Goal: Information Seeking & Learning: Learn about a topic

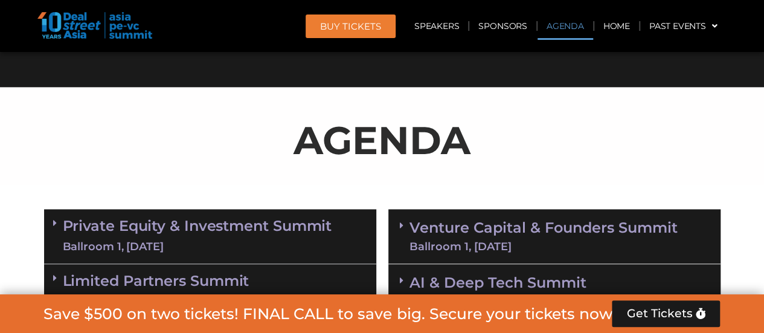
scroll to position [664, 0]
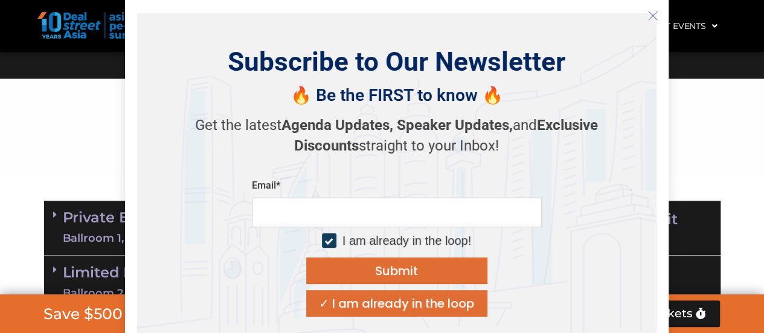
click at [648, 7] on button "Close" at bounding box center [652, 15] width 19 height 19
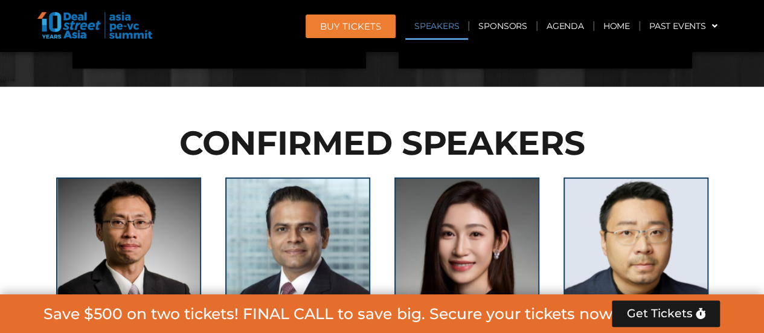
scroll to position [1449, 0]
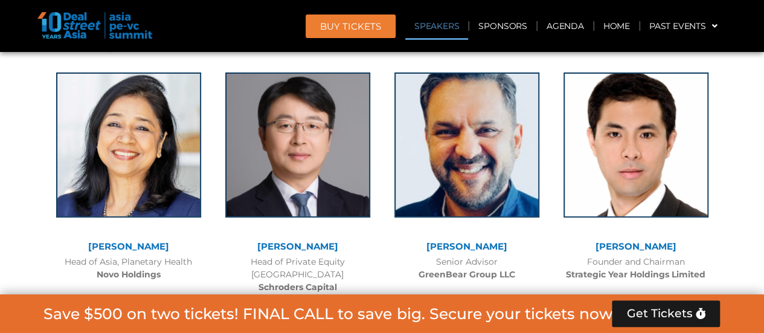
click at [442, 32] on link "Speakers" at bounding box center [436, 26] width 63 height 28
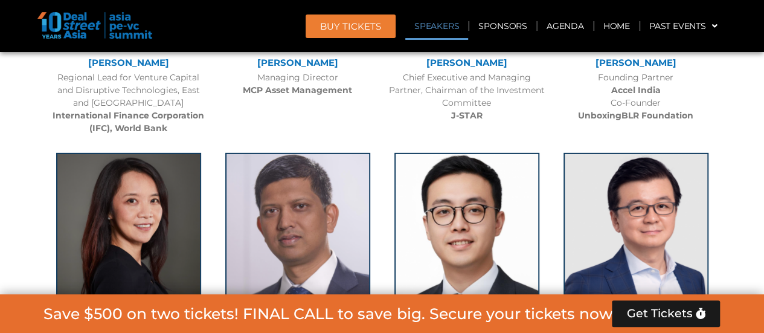
scroll to position [1376, 0]
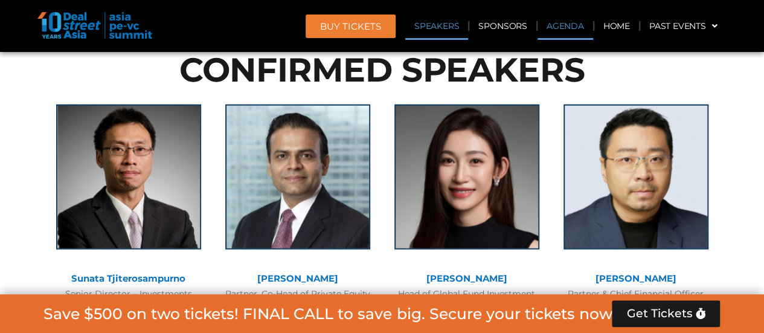
click at [550, 36] on link "Agenda" at bounding box center [565, 26] width 56 height 28
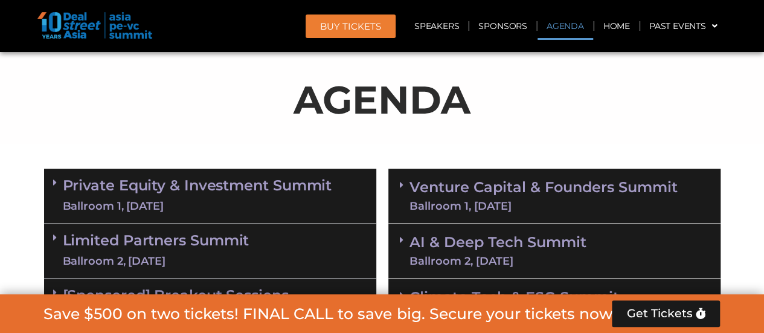
scroll to position [756, 0]
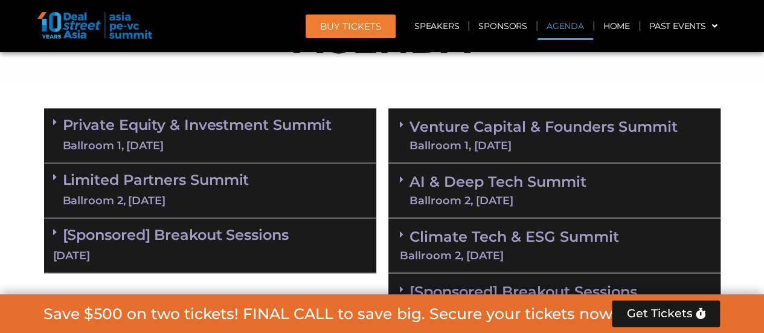
click at [264, 118] on link "Private Equity & Investment Summit Ballroom 1, 10 Sept" at bounding box center [197, 135] width 269 height 36
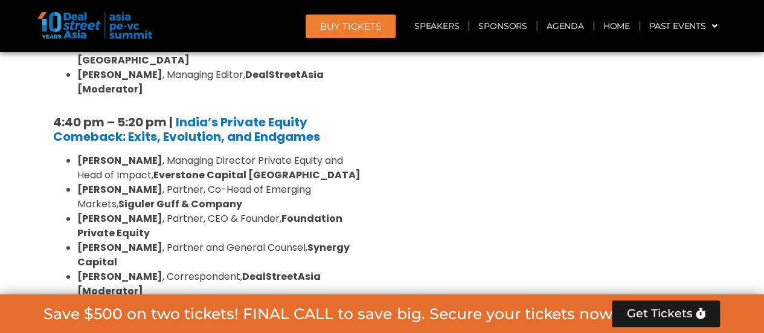
scroll to position [2382, 0]
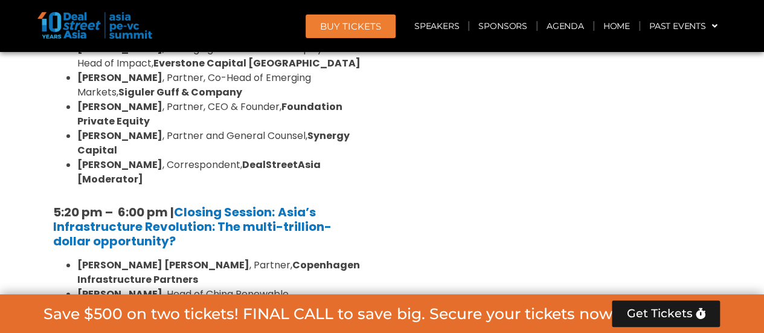
scroll to position [2442, 0]
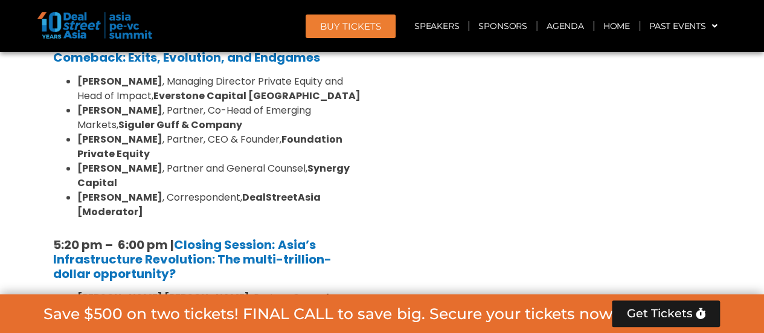
drag, startPoint x: 471, startPoint y: 158, endPoint x: 445, endPoint y: 168, distance: 28.1
click at [445, 168] on div "Venture Capital & Founders​ Summit Ballroom 1, 11 Sept 8:00 am – 9:00 am | Regi…" at bounding box center [554, 155] width 344 height 3479
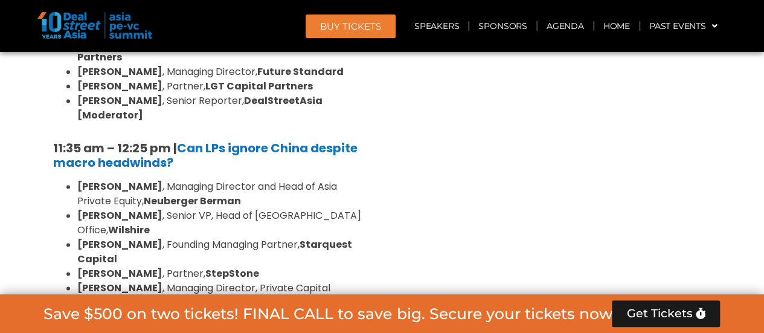
scroll to position [3046, 0]
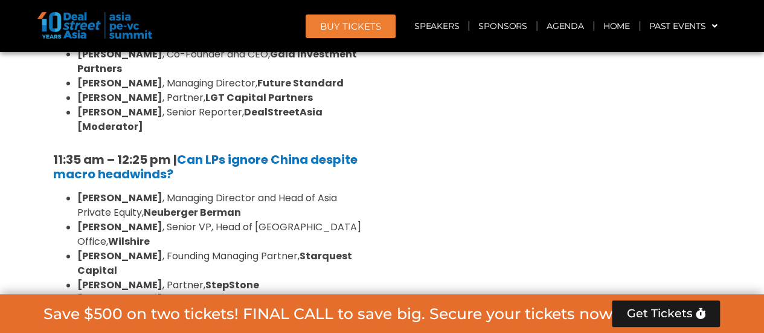
drag, startPoint x: 369, startPoint y: 255, endPoint x: 327, endPoint y: 160, distance: 104.1
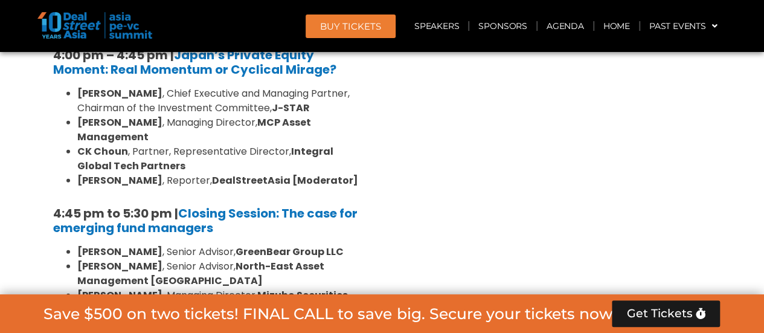
scroll to position [3865, 0]
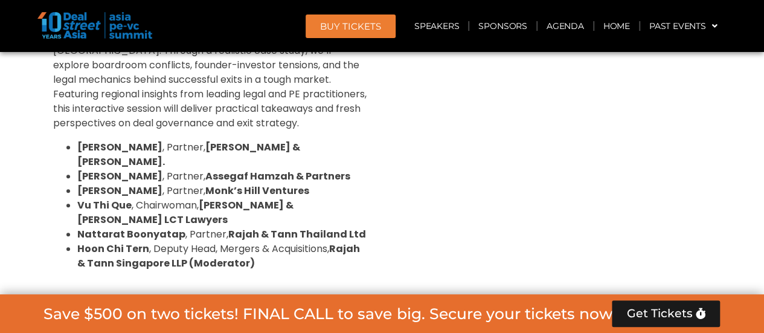
scroll to position [5132, 0]
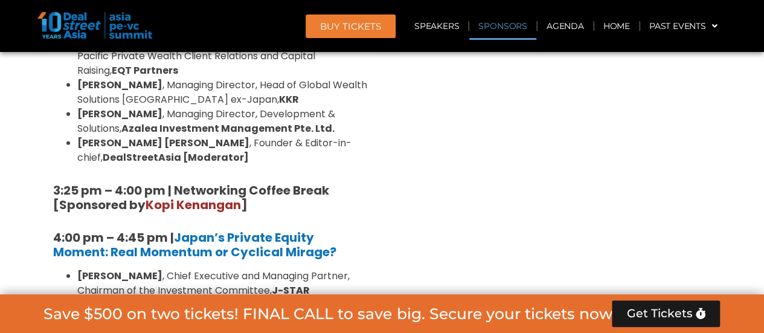
click at [514, 19] on link "Sponsors" at bounding box center [502, 26] width 66 height 28
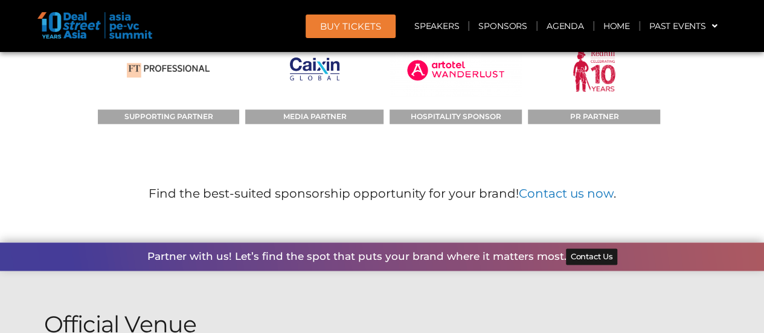
scroll to position [16803, 0]
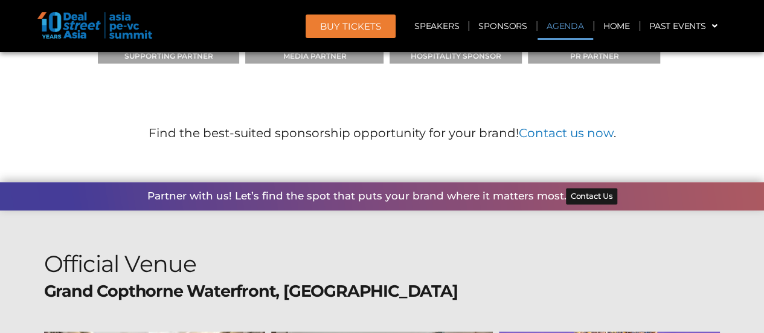
click at [570, 22] on link "Agenda" at bounding box center [565, 26] width 56 height 28
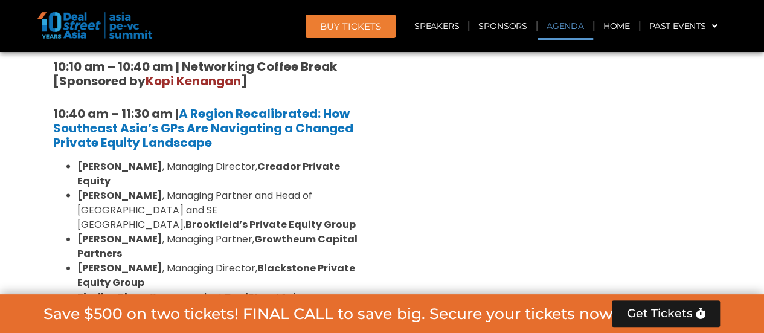
scroll to position [696, 0]
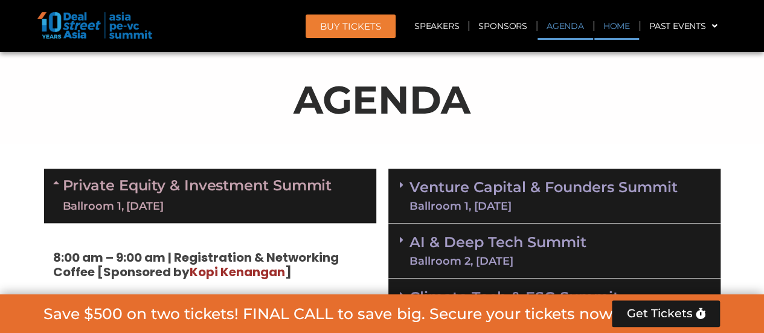
click at [608, 26] on link "Home" at bounding box center [616, 26] width 45 height 28
